Goal: Check status: Check status

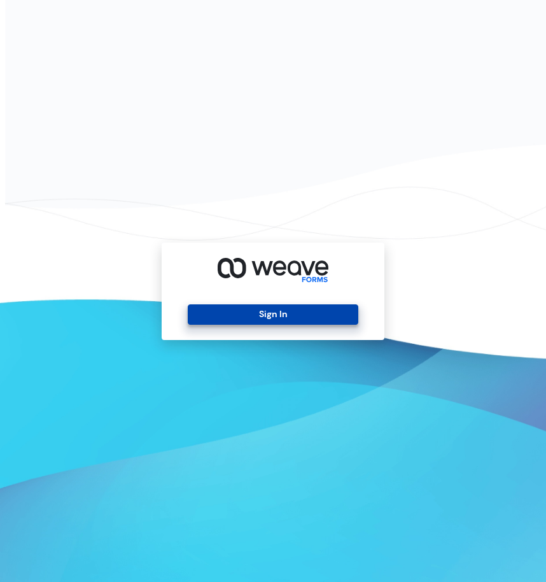
click at [285, 305] on button "Sign In" at bounding box center [273, 314] width 170 height 20
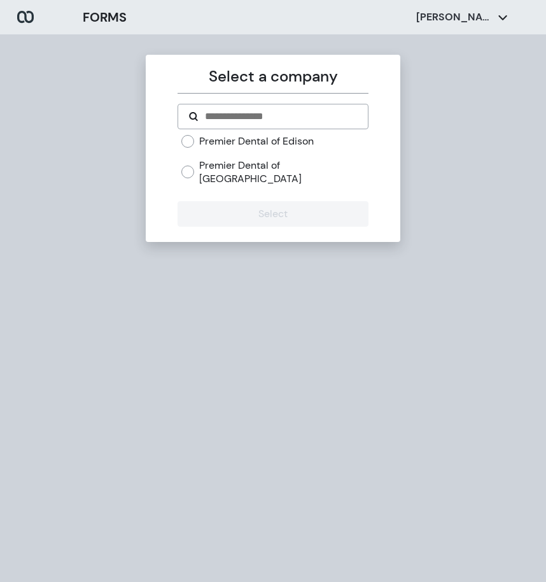
click at [294, 143] on label "Premier Dental of Edison" at bounding box center [256, 141] width 115 height 14
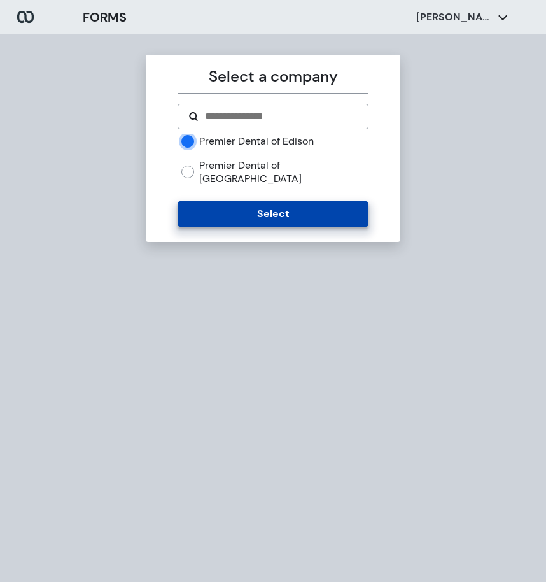
click at [282, 201] on button "Select" at bounding box center [273, 213] width 190 height 25
